Goal: Information Seeking & Learning: Find specific fact

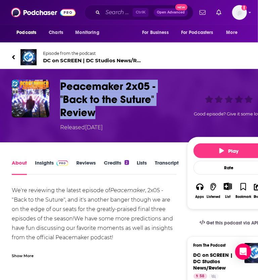
drag, startPoint x: 93, startPoint y: 112, endPoint x: 62, endPoint y: 85, distance: 40.8
click at [62, 85] on h1 "Peacemaker 2x05 - "Back to the Suture" Review" at bounding box center [122, 99] width 124 height 39
copy h1 "Peacemaker 2x05 - "Back to the Suture" Review"
click at [49, 166] on link "Insights" at bounding box center [51, 166] width 33 height 15
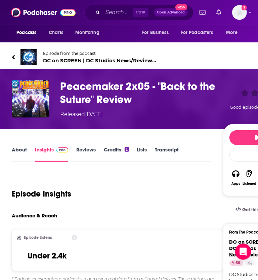
click at [169, 147] on link "Transcript" at bounding box center [167, 153] width 24 height 15
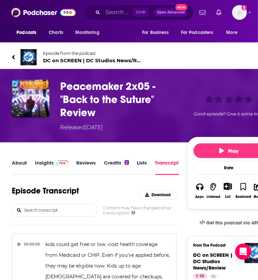
click at [62, 210] on input "search" at bounding box center [60, 210] width 74 height 12
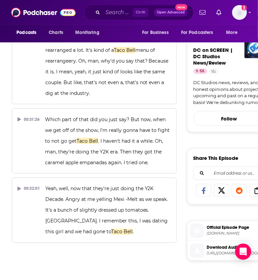
scroll to position [204, 0]
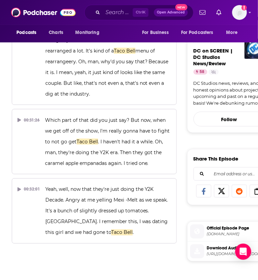
type input "taco bell"
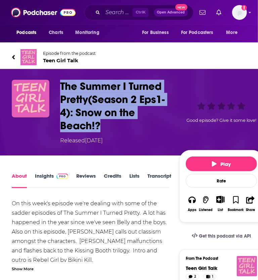
drag, startPoint x: 107, startPoint y: 127, endPoint x: 61, endPoint y: 88, distance: 60.4
click at [61, 88] on h1 "The Summer I Turned Pretty(Season 2 Eps1-4): Snow on the Beach!?" at bounding box center [118, 106] width 117 height 52
copy h1 "The Summer I Turned Pretty(Season 2 Eps1-4): Snow on the Beach!?"
click at [37, 181] on link "Insights" at bounding box center [51, 180] width 33 height 15
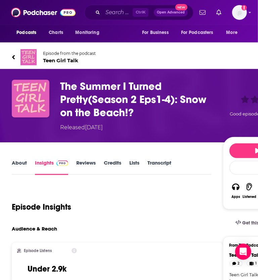
click at [167, 160] on link "Transcript" at bounding box center [160, 166] width 24 height 15
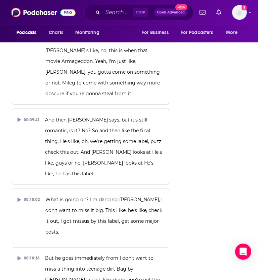
scroll to position [2524, 0]
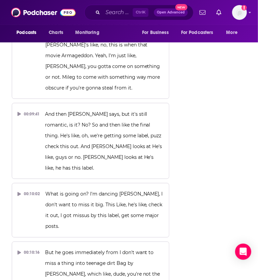
drag, startPoint x: 44, startPoint y: 123, endPoint x: 106, endPoint y: 136, distance: 63.9
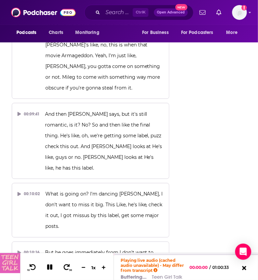
drag, startPoint x: 44, startPoint y: 123, endPoint x: 79, endPoint y: 159, distance: 49.5
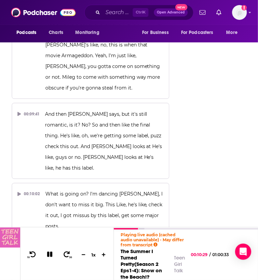
copy span "Also, it's very funny that this is all like early two thousand stuff because Ta…"
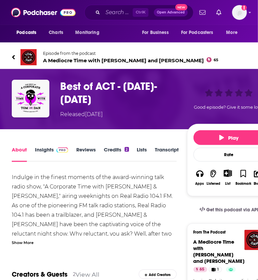
drag, startPoint x: 87, startPoint y: 98, endPoint x: 60, endPoint y: 87, distance: 29.9
click at [60, 87] on div "Best of ACT - [DATE]-[DATE] Released [DATE] Good episode? Give it some love!" at bounding box center [141, 99] width 259 height 39
copy h1 "Best of ACT - [DATE]-[DATE]"
click at [46, 150] on link "Insights" at bounding box center [51, 153] width 33 height 15
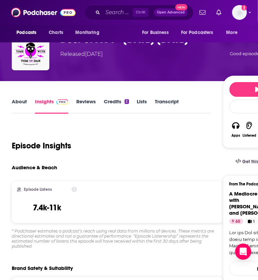
scroll to position [53, 0]
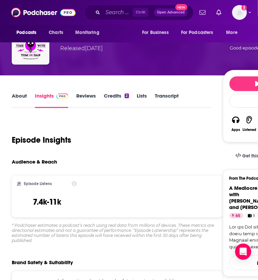
click at [163, 92] on div "About Insights Reviews Credits 2 Lists Transcript" at bounding box center [112, 100] width 200 height 16
click at [163, 97] on link "Transcript" at bounding box center [167, 100] width 24 height 15
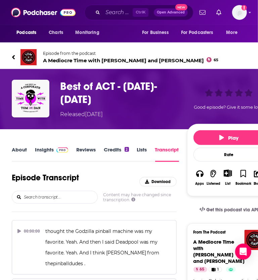
click at [104, 177] on div "Episode Transcript Download" at bounding box center [94, 182] width 165 height 18
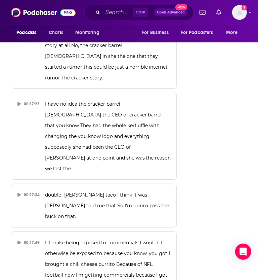
scroll to position [5499, 0]
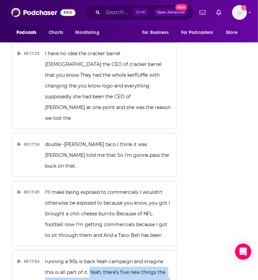
drag, startPoint x: 87, startPoint y: 191, endPoint x: 167, endPoint y: 176, distance: 81.2
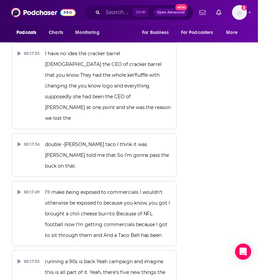
drag, startPoint x: 167, startPoint y: 176, endPoint x: 207, endPoint y: 186, distance: 40.9
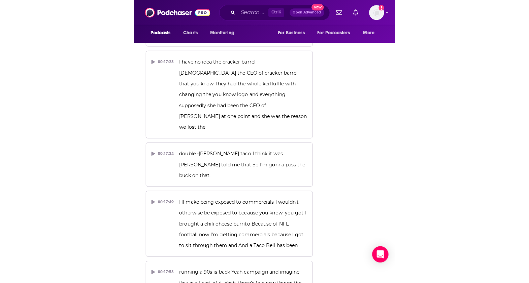
scroll to position [5498, 0]
